Goal: Check status: Check status

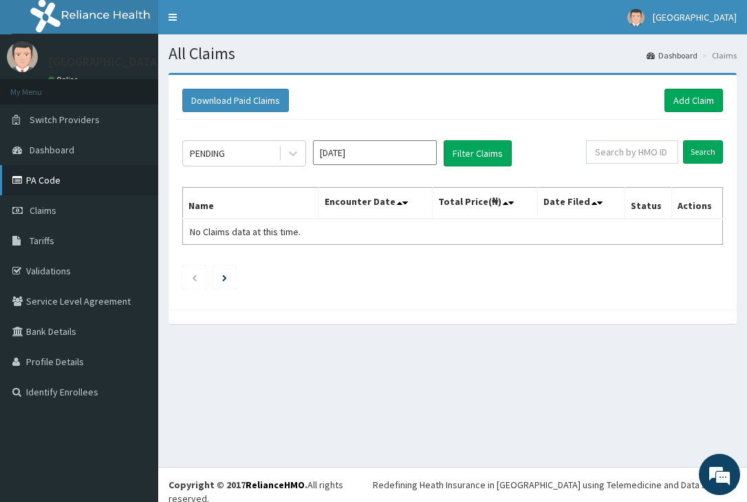
drag, startPoint x: 61, startPoint y: 180, endPoint x: 71, endPoint y: 184, distance: 11.1
click at [61, 180] on link "PA Code" at bounding box center [79, 180] width 158 height 30
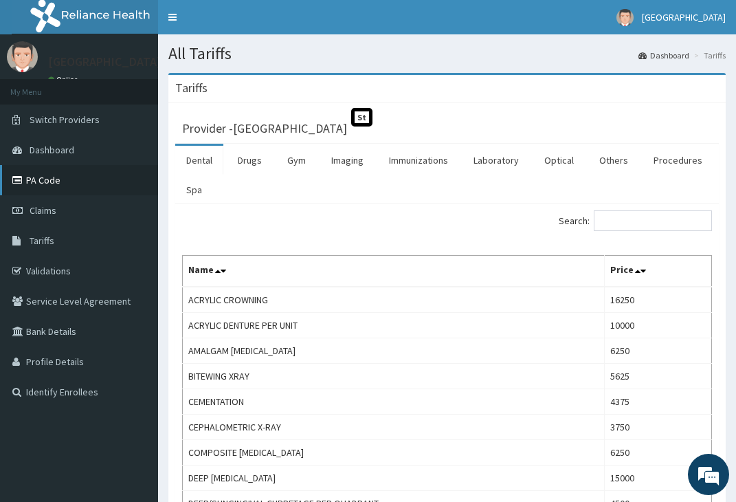
click at [68, 175] on link "PA Code" at bounding box center [79, 180] width 158 height 30
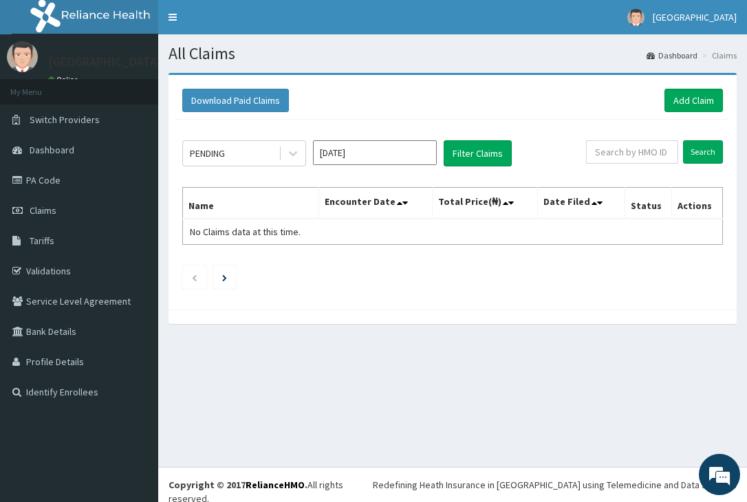
click at [387, 157] on input "[DATE]" at bounding box center [375, 152] width 124 height 25
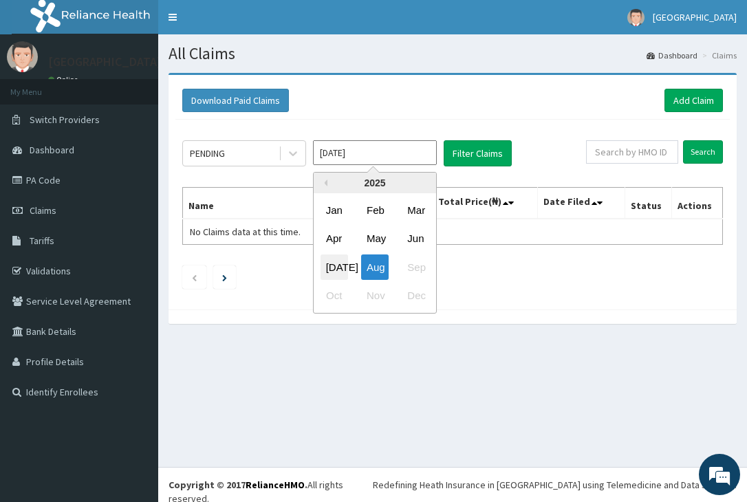
click at [329, 261] on div "Jul" at bounding box center [334, 266] width 28 height 25
type input "Jul 2025"
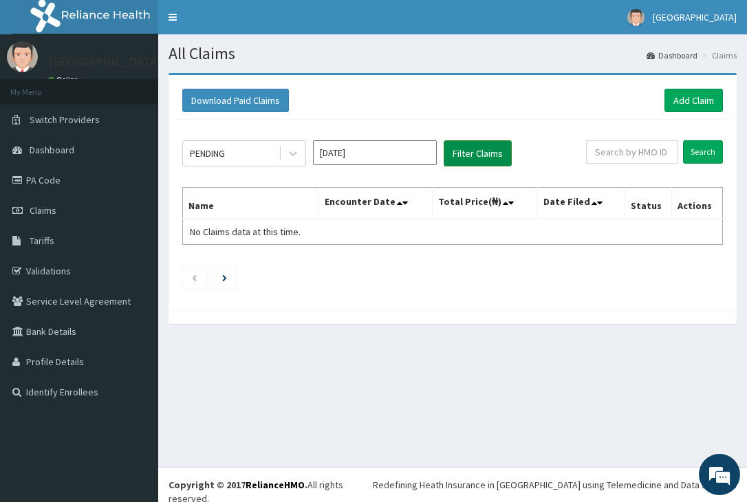
click at [476, 152] on button "Filter Claims" at bounding box center [478, 153] width 68 height 26
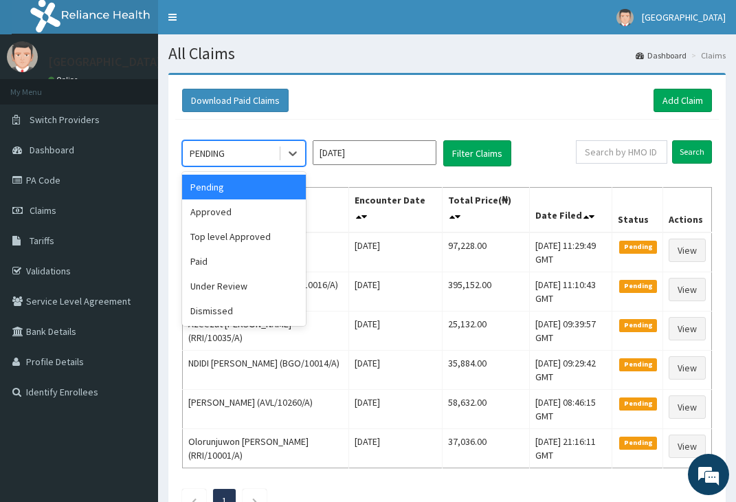
click at [267, 155] on div "PENDING" at bounding box center [231, 153] width 96 height 22
click at [241, 207] on div "Approved" at bounding box center [244, 211] width 124 height 25
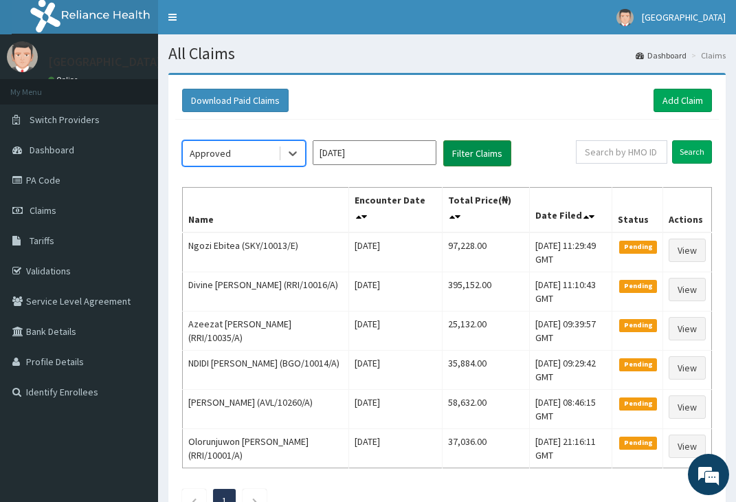
click at [468, 155] on button "Filter Claims" at bounding box center [478, 153] width 68 height 26
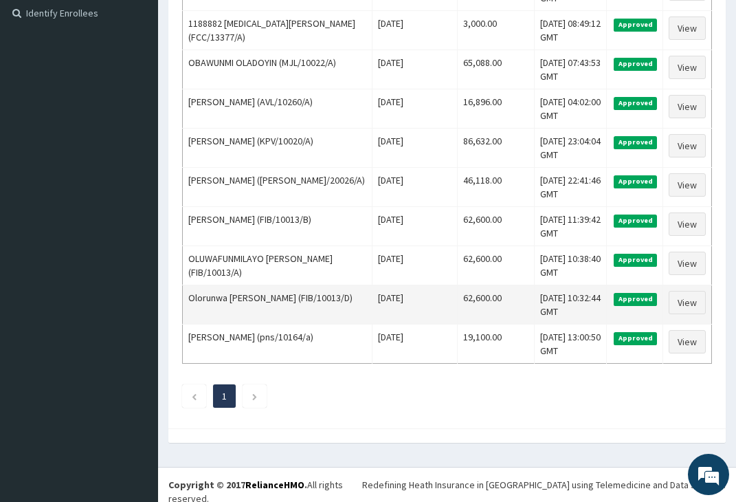
scroll to position [104, 0]
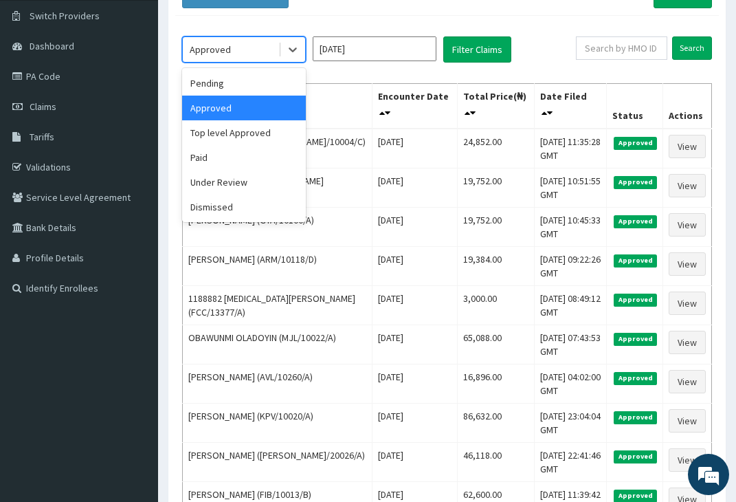
click at [273, 54] on div "Approved" at bounding box center [231, 50] width 96 height 22
click at [248, 129] on div "Top level Approved" at bounding box center [244, 132] width 124 height 25
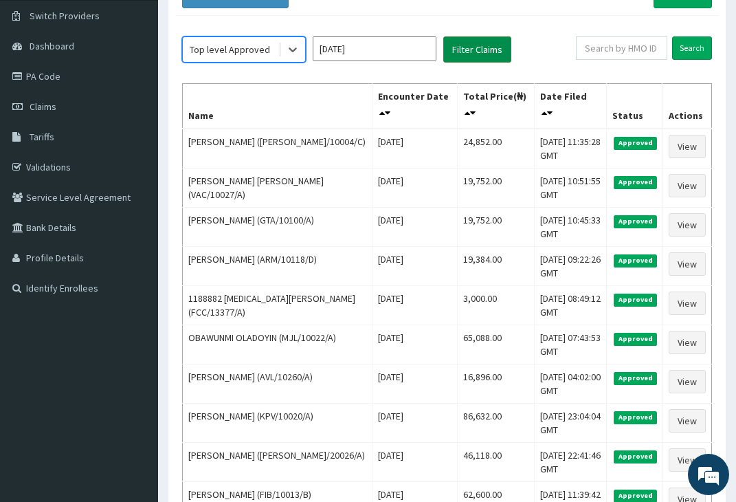
click at [472, 49] on button "Filter Claims" at bounding box center [478, 49] width 68 height 26
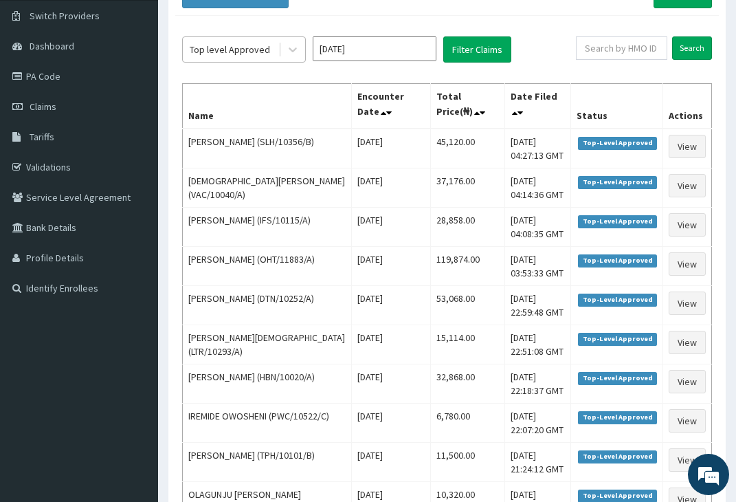
click at [254, 57] on div "Top level Approved" at bounding box center [231, 50] width 96 height 22
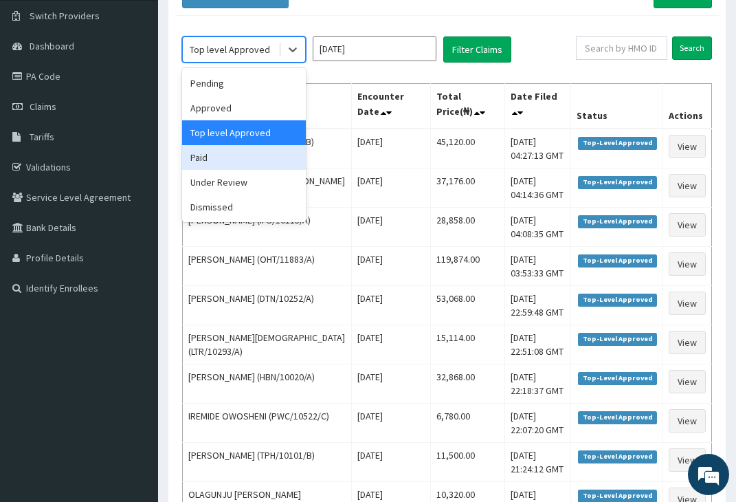
click at [237, 153] on div "Paid" at bounding box center [244, 157] width 124 height 25
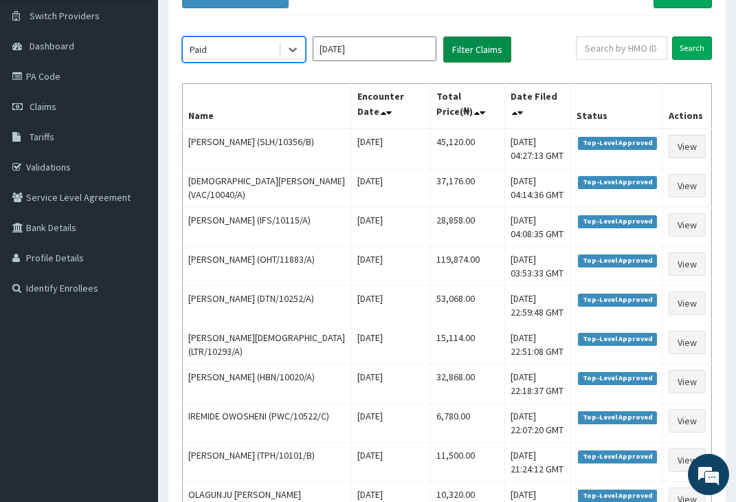
click at [465, 54] on button "Filter Claims" at bounding box center [478, 49] width 68 height 26
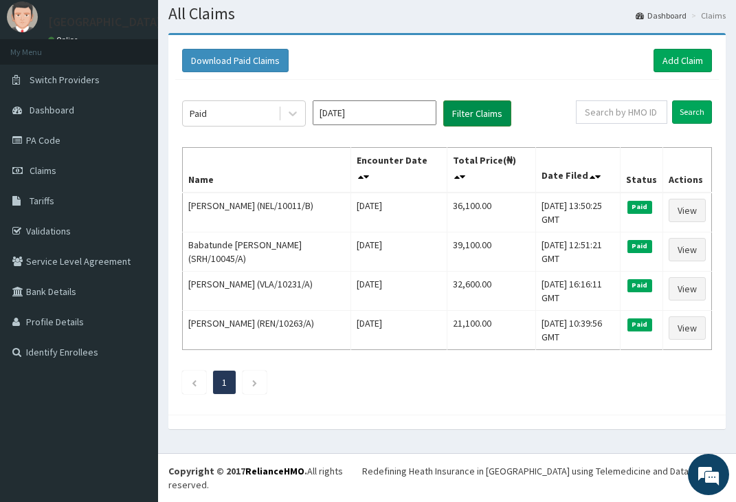
scroll to position [26, 0]
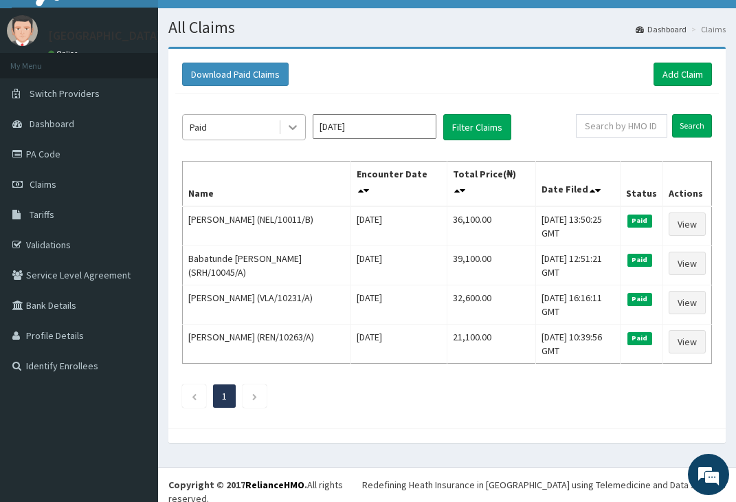
click at [285, 129] on div at bounding box center [293, 127] width 25 height 25
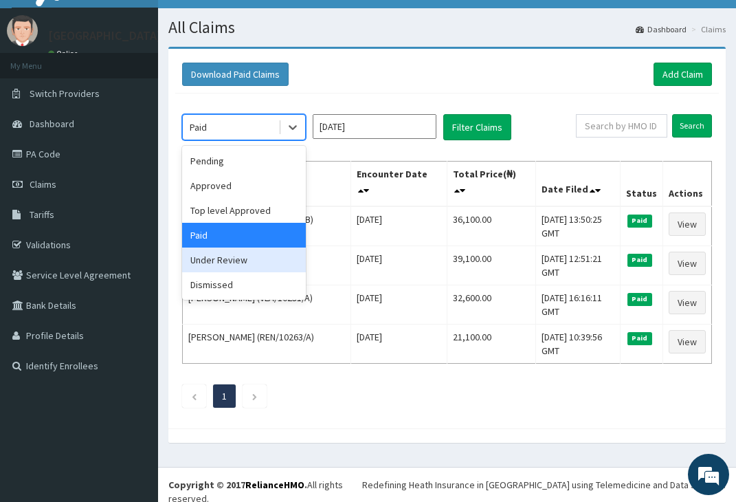
click at [219, 259] on div "Under Review" at bounding box center [244, 260] width 124 height 25
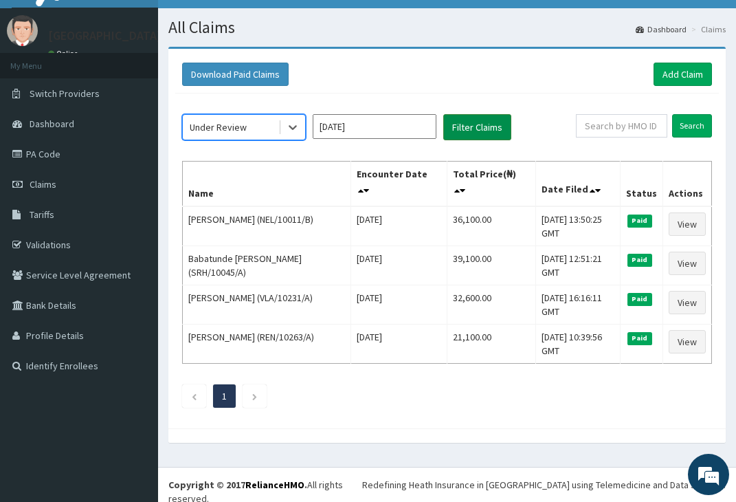
click at [481, 125] on button "Filter Claims" at bounding box center [478, 127] width 68 height 26
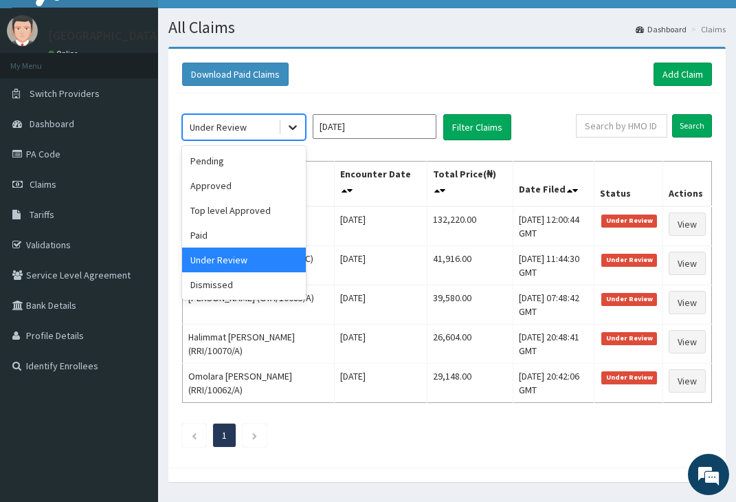
click at [283, 128] on div at bounding box center [293, 127] width 25 height 25
click at [413, 78] on div "Download Paid Claims Add Claim" at bounding box center [447, 74] width 530 height 23
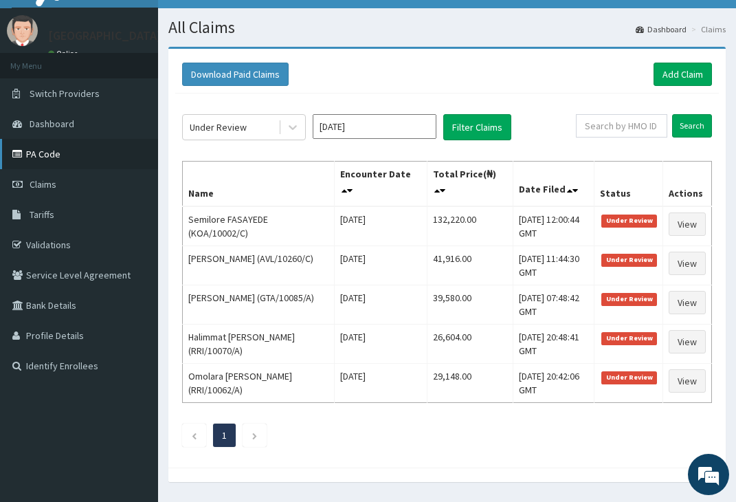
click at [65, 162] on link "PA Code" at bounding box center [79, 154] width 158 height 30
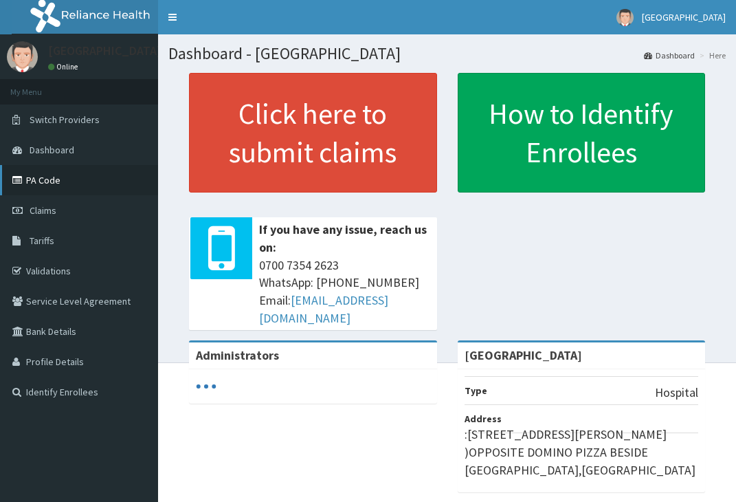
click at [65, 178] on link "PA Code" at bounding box center [79, 180] width 158 height 30
